Goal: Task Accomplishment & Management: Manage account settings

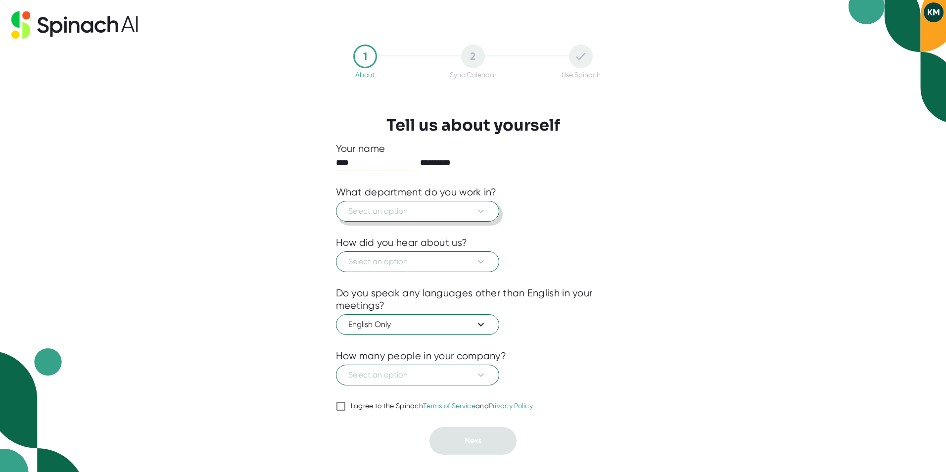
click at [489, 210] on button "Select an option" at bounding box center [417, 211] width 163 height 21
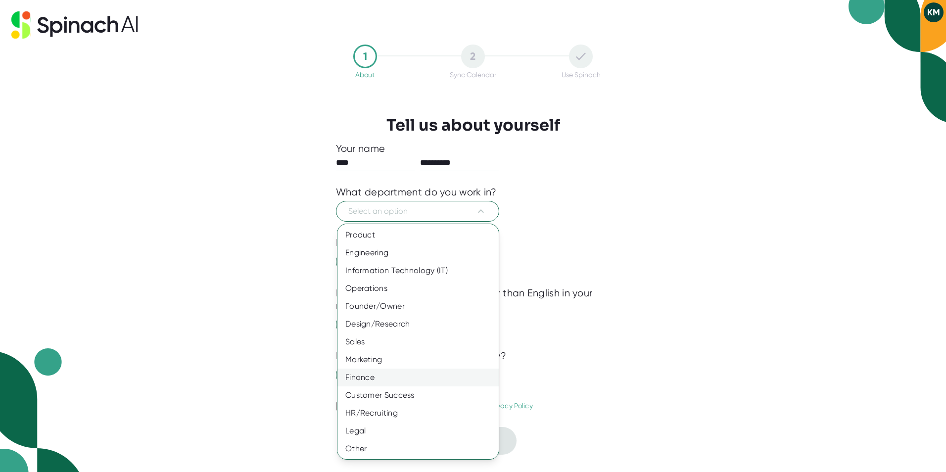
scroll to position [0, 0]
click at [415, 397] on div "Customer Success" at bounding box center [422, 395] width 169 height 18
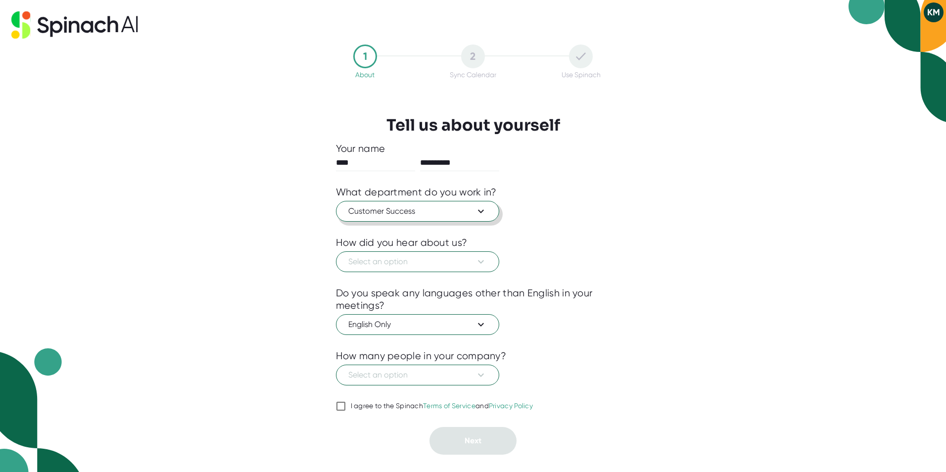
click at [477, 208] on icon at bounding box center [481, 211] width 12 height 12
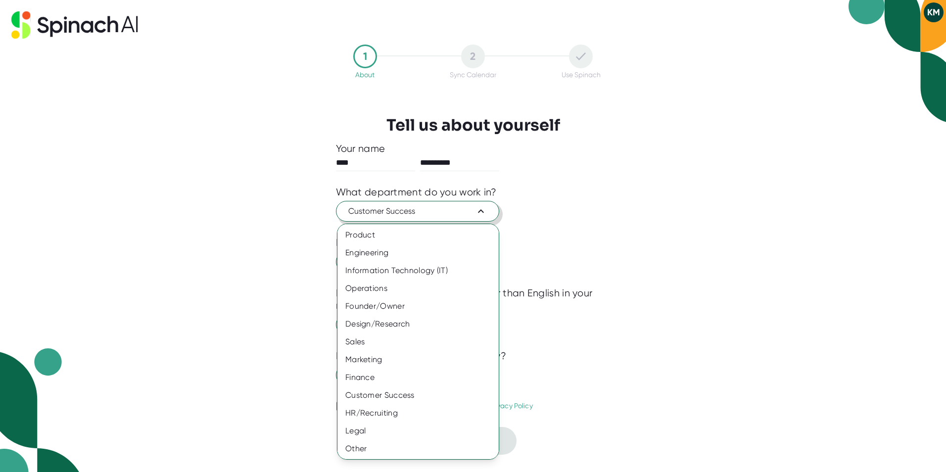
click at [607, 210] on div at bounding box center [473, 236] width 946 height 472
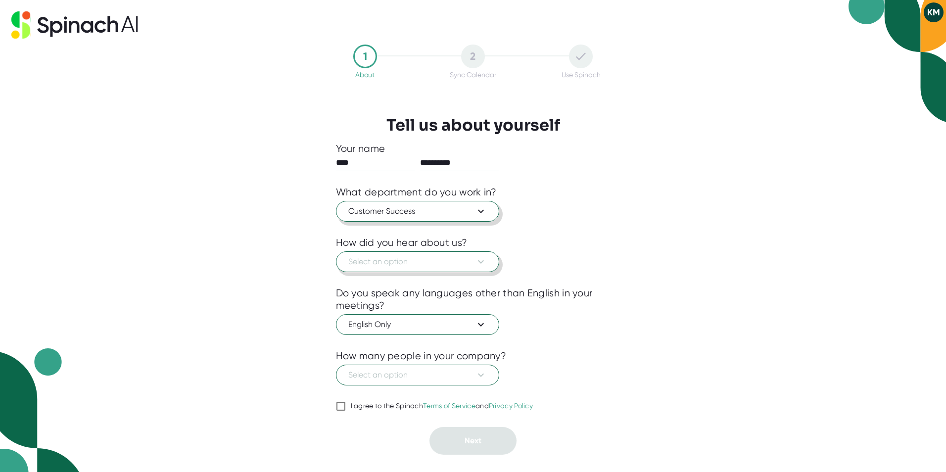
click at [472, 262] on span "Select an option" at bounding box center [417, 262] width 139 height 12
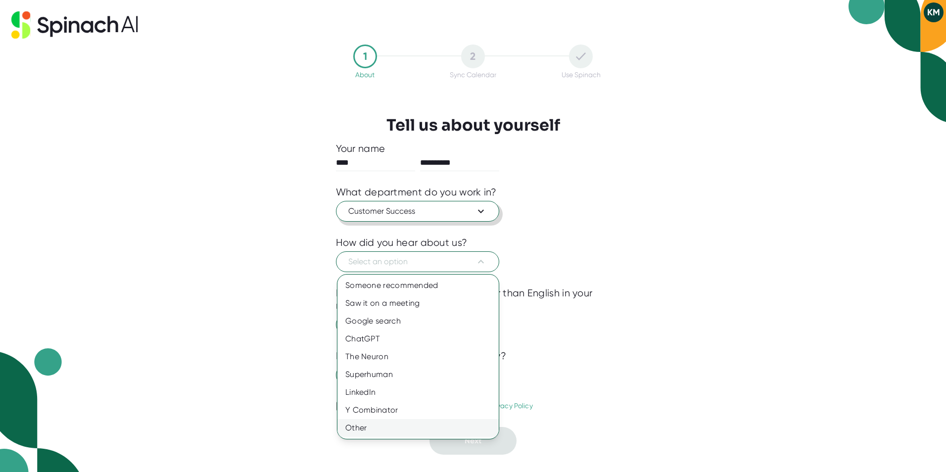
click at [388, 430] on div "Other" at bounding box center [418, 428] width 161 height 18
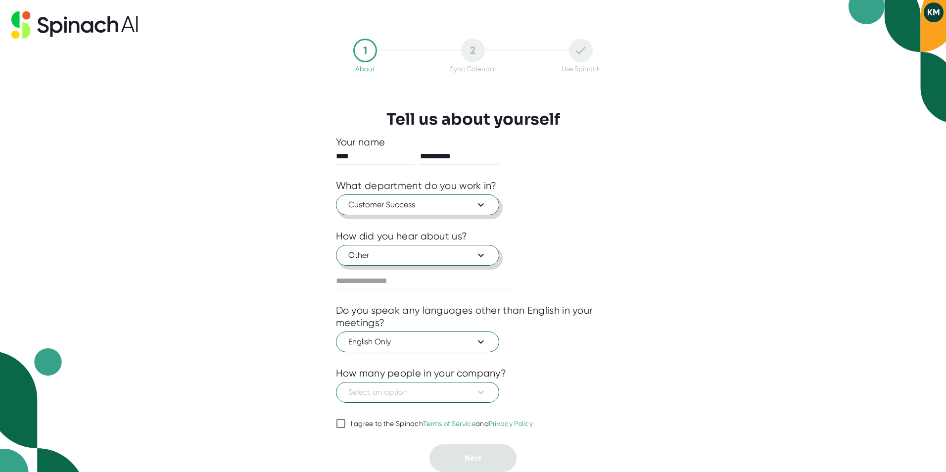
click at [454, 255] on span "Other" at bounding box center [417, 255] width 139 height 12
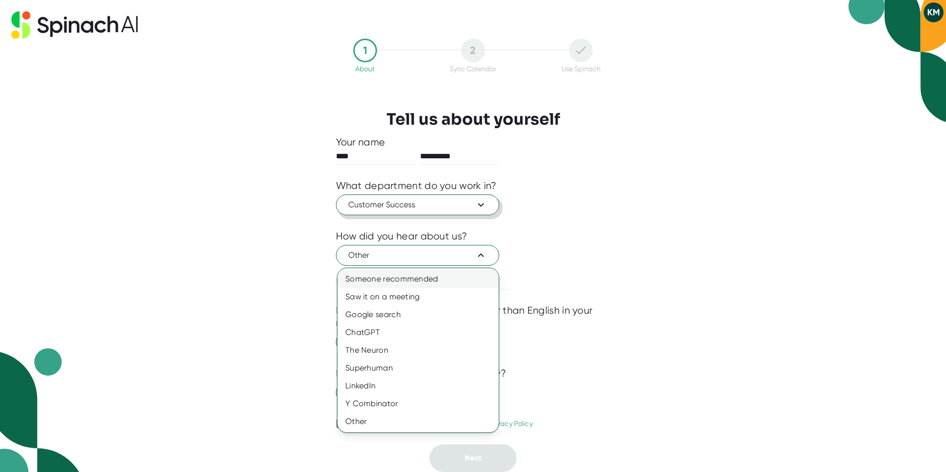
click at [436, 275] on div "Someone recommended" at bounding box center [418, 279] width 161 height 18
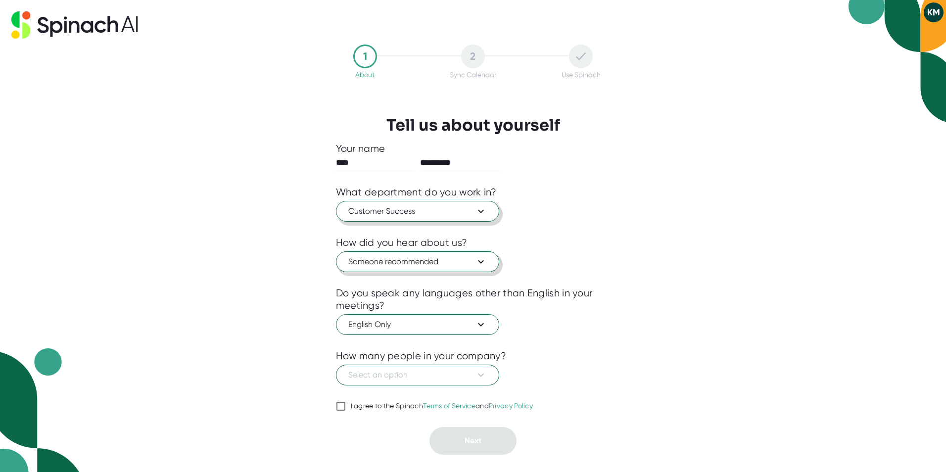
click at [488, 256] on button "Someone recommended" at bounding box center [417, 261] width 163 height 21
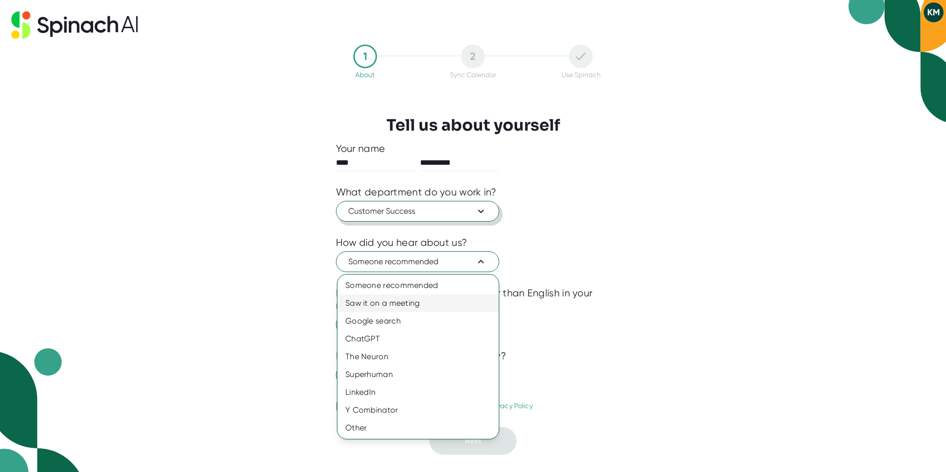
click at [404, 312] on div "Saw it on a meeting" at bounding box center [418, 303] width 161 height 18
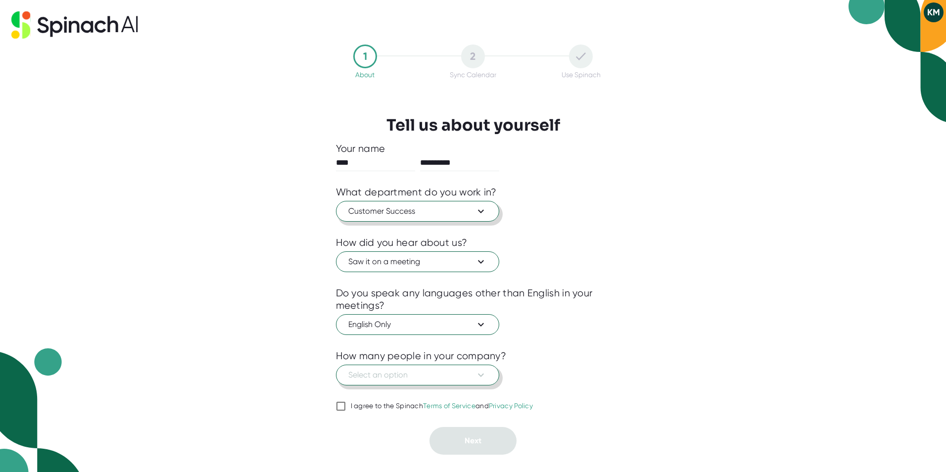
click at [473, 376] on span "Select an option" at bounding box center [417, 375] width 139 height 12
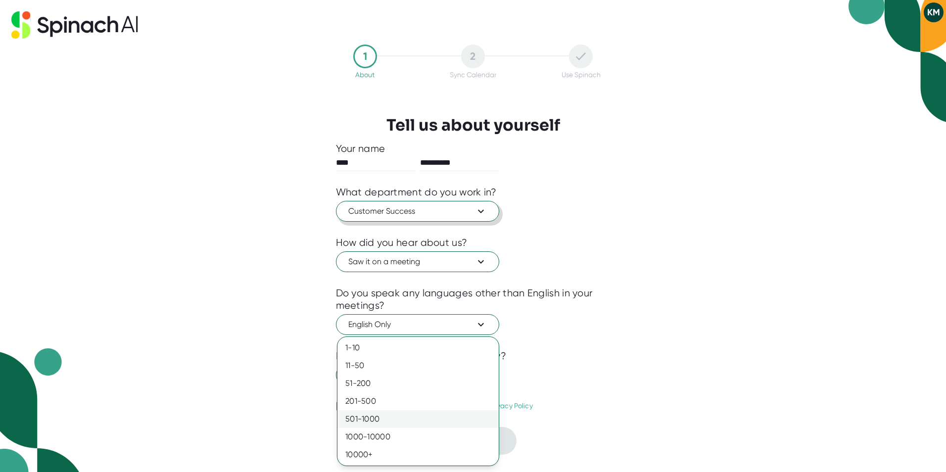
click at [453, 419] on div "501-1000" at bounding box center [418, 419] width 161 height 18
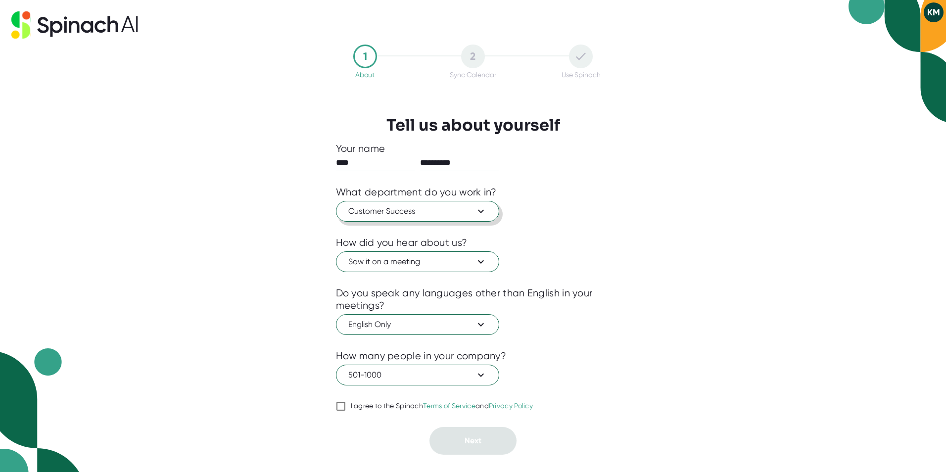
click at [345, 404] on input "I agree to the Spinach Terms of Service and Privacy Policy" at bounding box center [341, 406] width 10 height 12
checkbox input "true"
click at [497, 445] on button "Next" at bounding box center [473, 441] width 87 height 28
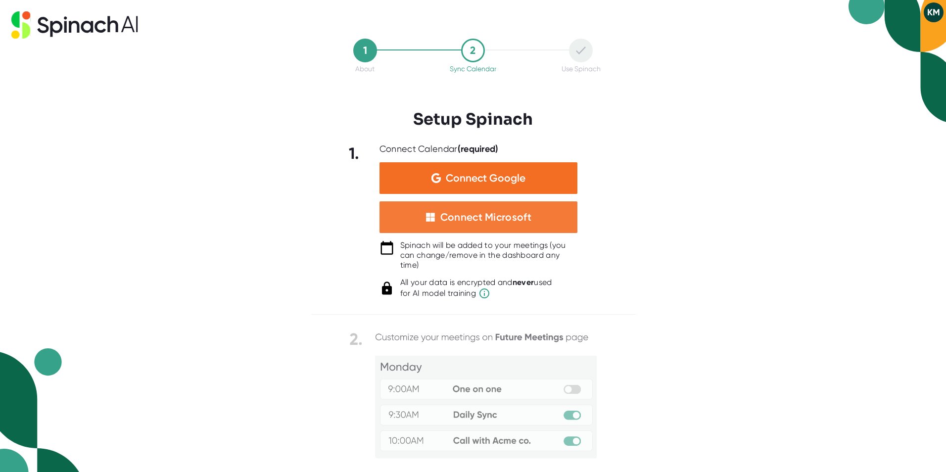
click at [494, 217] on div "Connect Microsoft" at bounding box center [485, 217] width 91 height 13
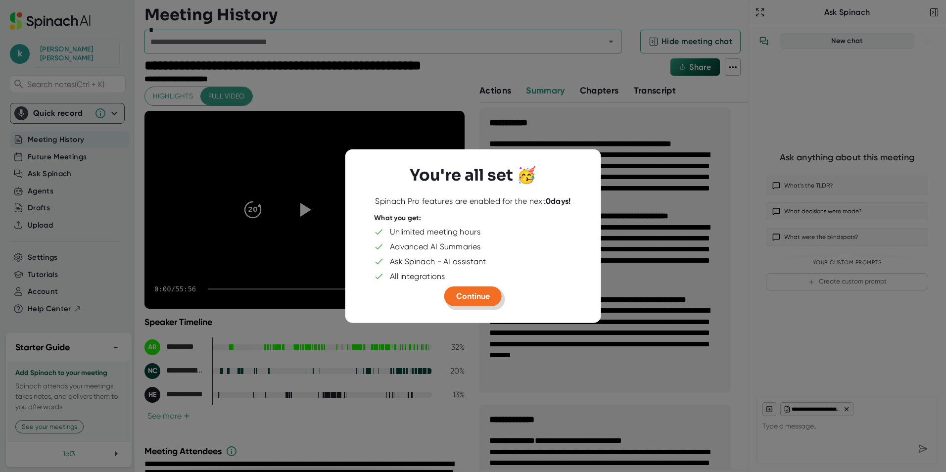
click at [482, 300] on span "Continue" at bounding box center [473, 296] width 34 height 9
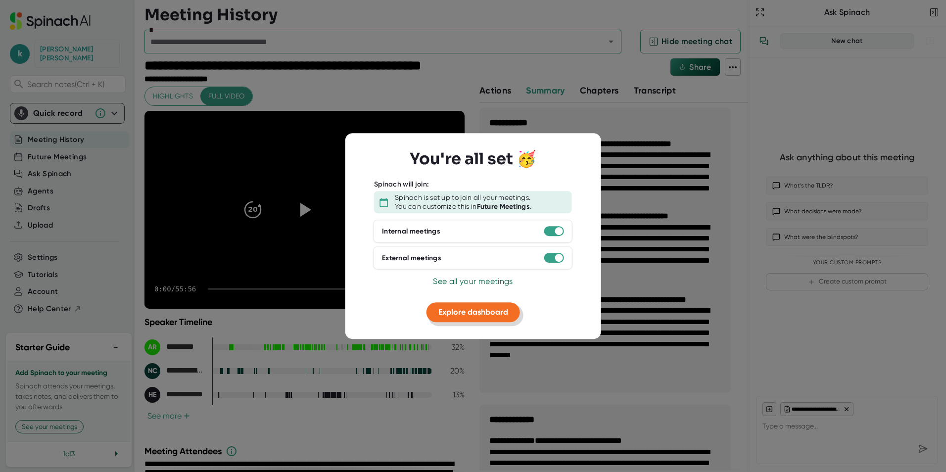
click at [473, 316] on span "Explore dashboard" at bounding box center [474, 311] width 70 height 9
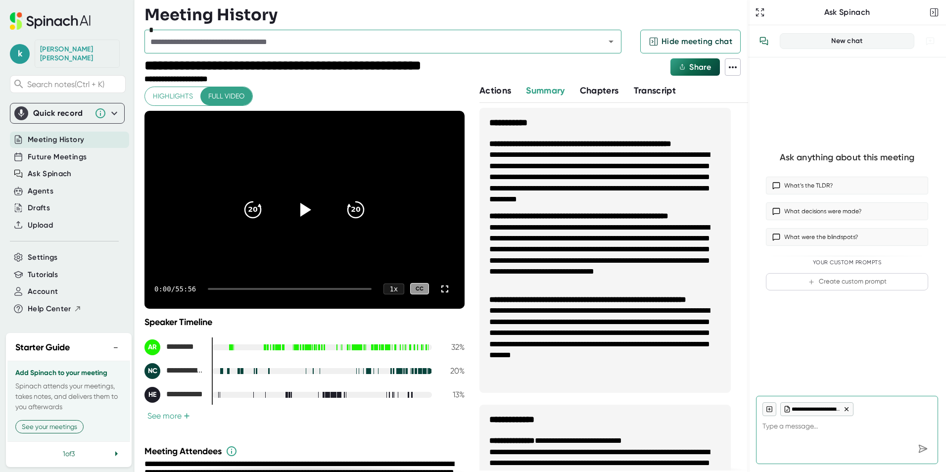
type textarea "x"
click at [184, 418] on span "+" at bounding box center [187, 416] width 6 height 8
